Goal: Transaction & Acquisition: Purchase product/service

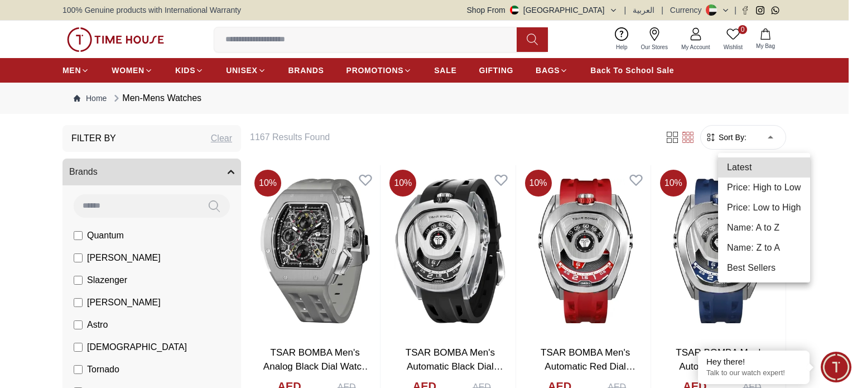
click at [757, 207] on li "Price: Low to High" at bounding box center [764, 208] width 92 height 20
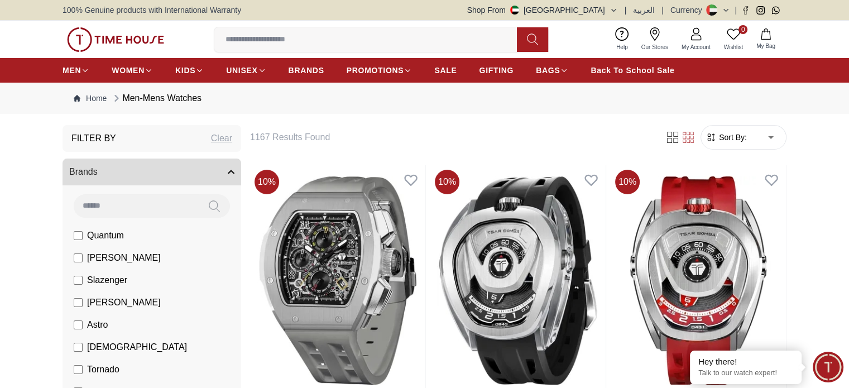
type input "*"
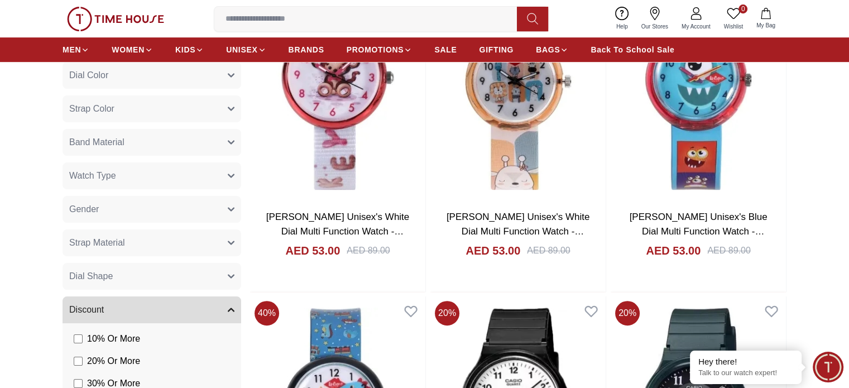
scroll to position [782, 0]
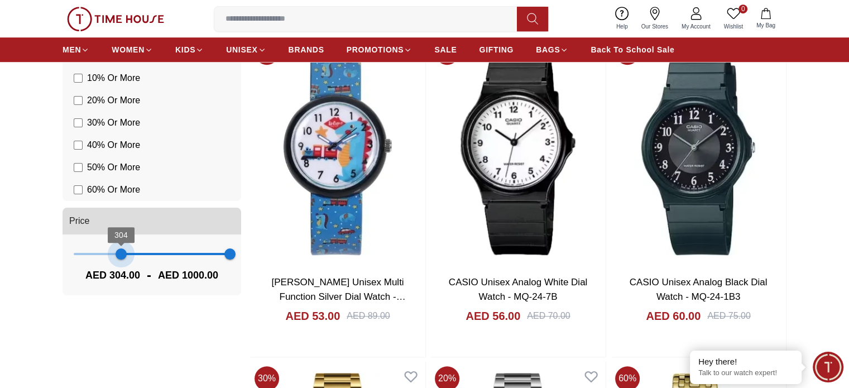
drag, startPoint x: 69, startPoint y: 258, endPoint x: 121, endPoint y: 258, distance: 51.9
click at [121, 258] on span "304" at bounding box center [121, 253] width 11 height 11
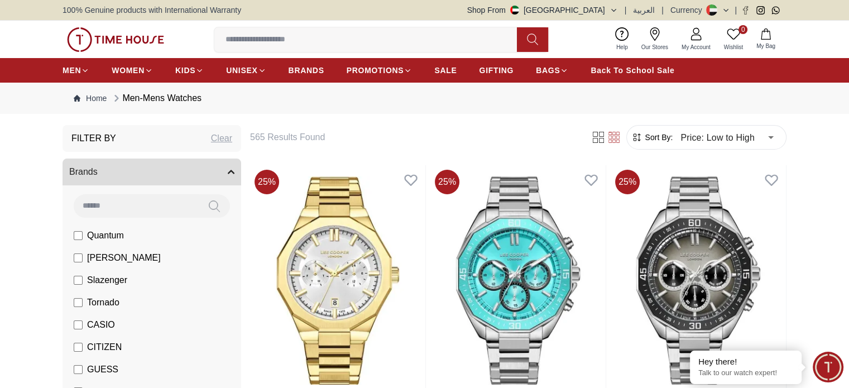
scroll to position [130, 0]
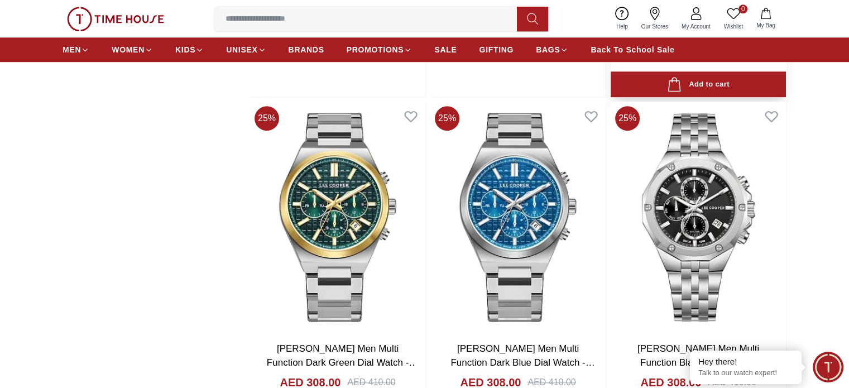
scroll to position [651, 0]
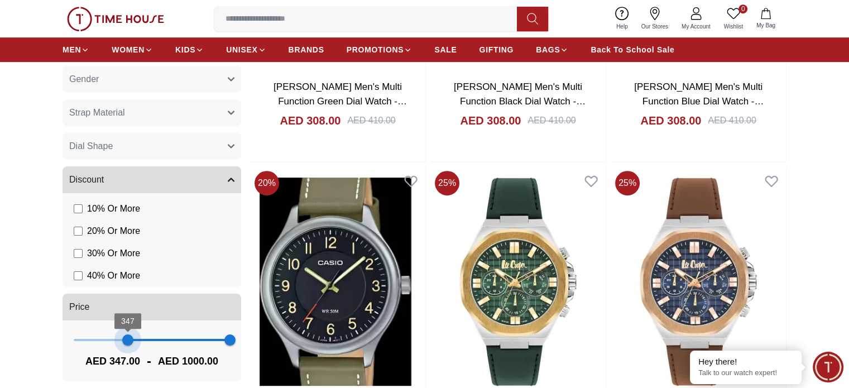
type input "***"
drag, startPoint x: 122, startPoint y: 343, endPoint x: 131, endPoint y: 343, distance: 9.5
click at [131, 343] on span "368" at bounding box center [131, 339] width 11 height 11
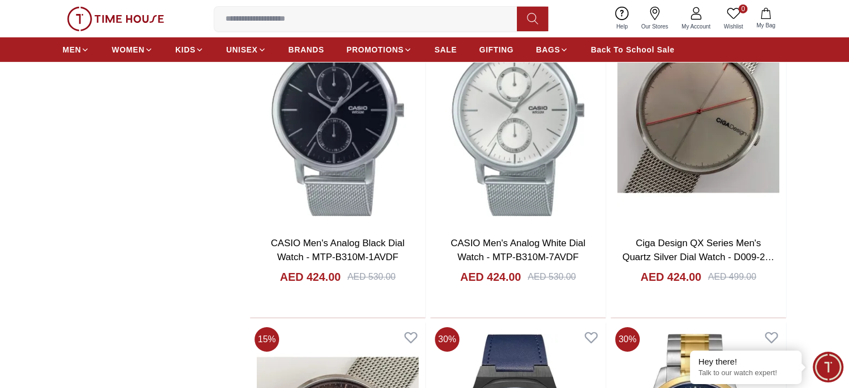
scroll to position [3908, 0]
